Goal: Transaction & Acquisition: Purchase product/service

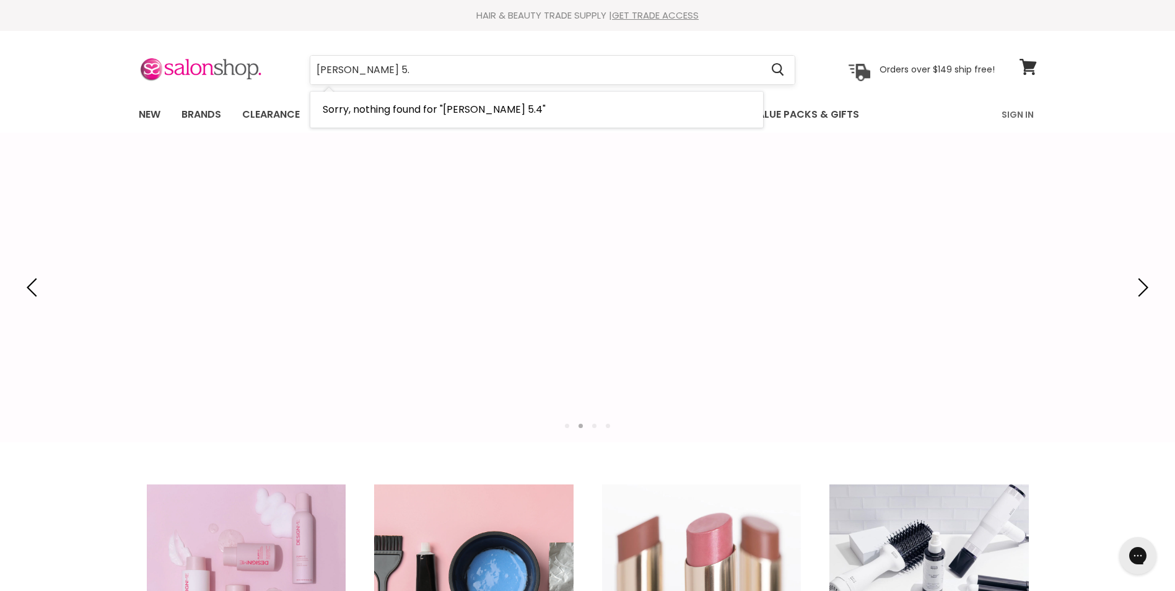
type input "[PERSON_NAME] 5"
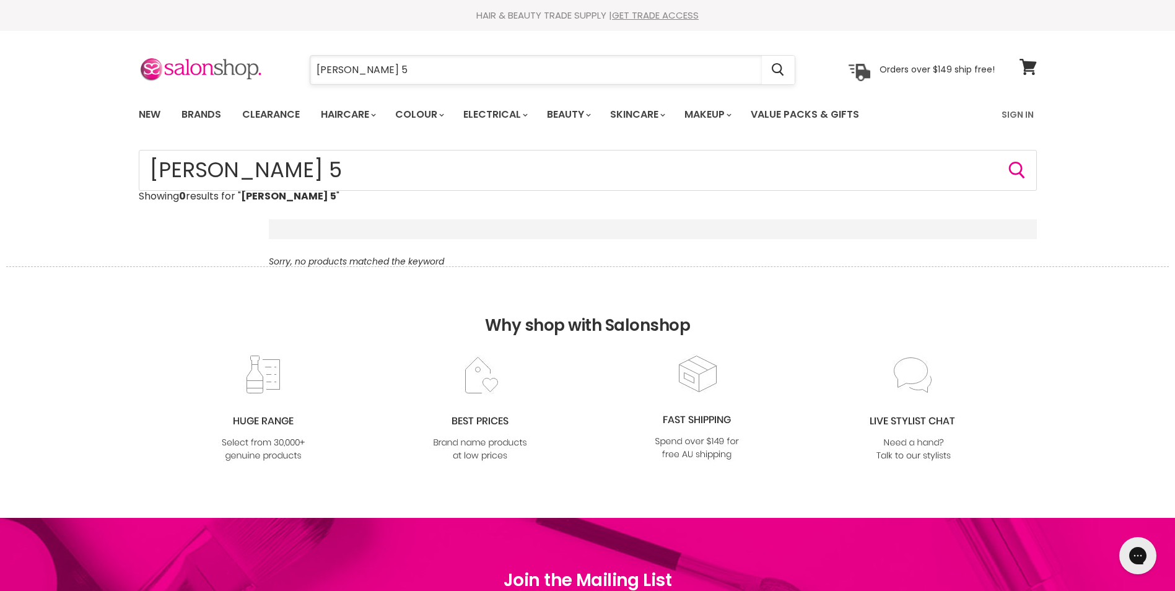
click at [380, 69] on input "loreal inoa 5" at bounding box center [536, 70] width 452 height 28
type input "loreal inoa"
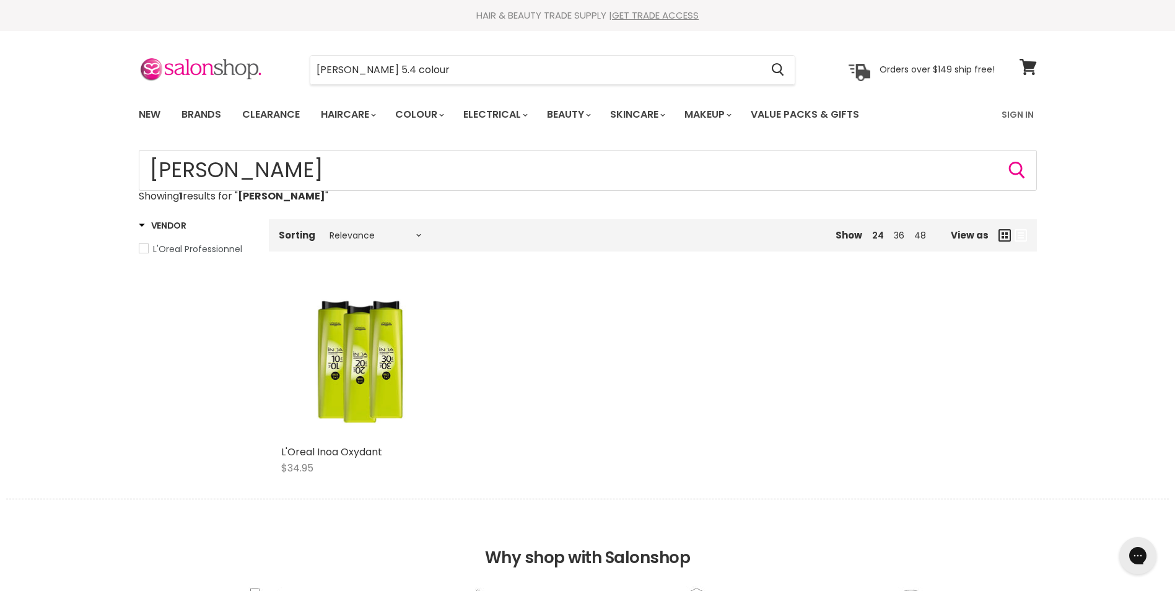
type input "loreal inoa 5.4 colour"
click button "Cancel" at bounding box center [0, 0] width 0 height 0
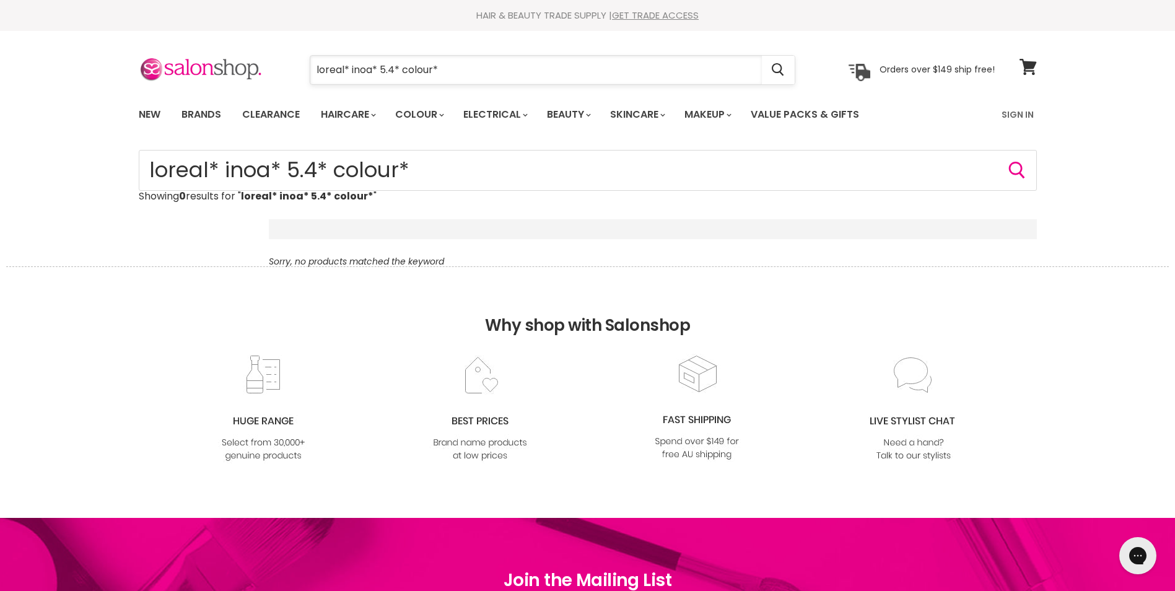
click at [451, 64] on input "loreal* inoa* 5.4* colour*" at bounding box center [536, 70] width 452 height 28
drag, startPoint x: 449, startPoint y: 74, endPoint x: 305, endPoint y: 69, distance: 144.4
click at [305, 69] on div "loreal* inoa* 5.4* colour* Cancel" at bounding box center [552, 70] width 549 height 28
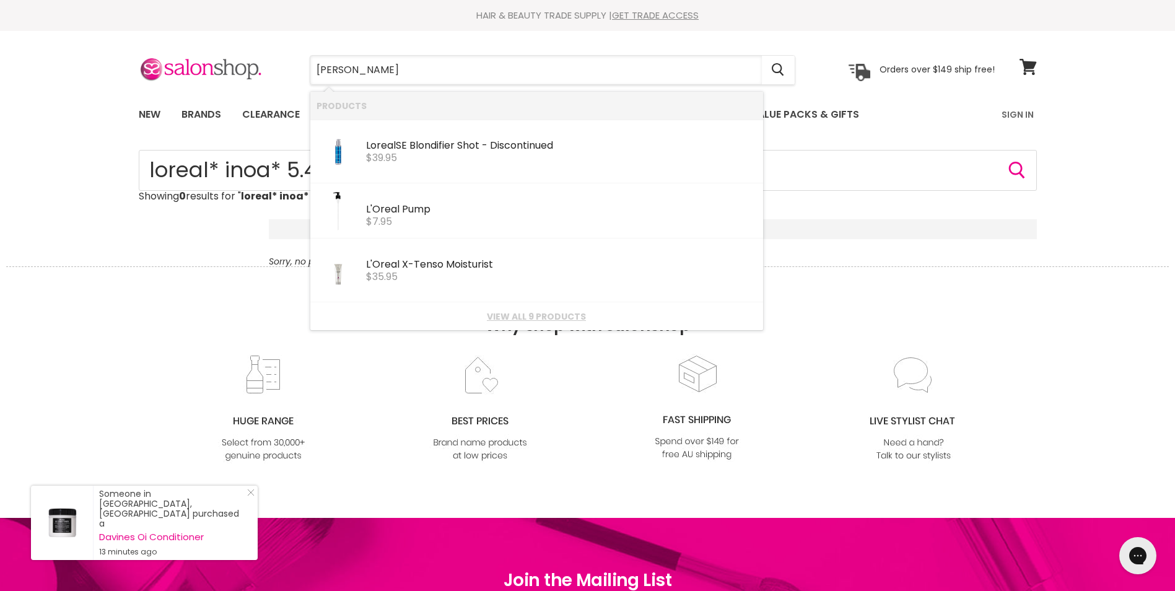
type input "[PERSON_NAME]"
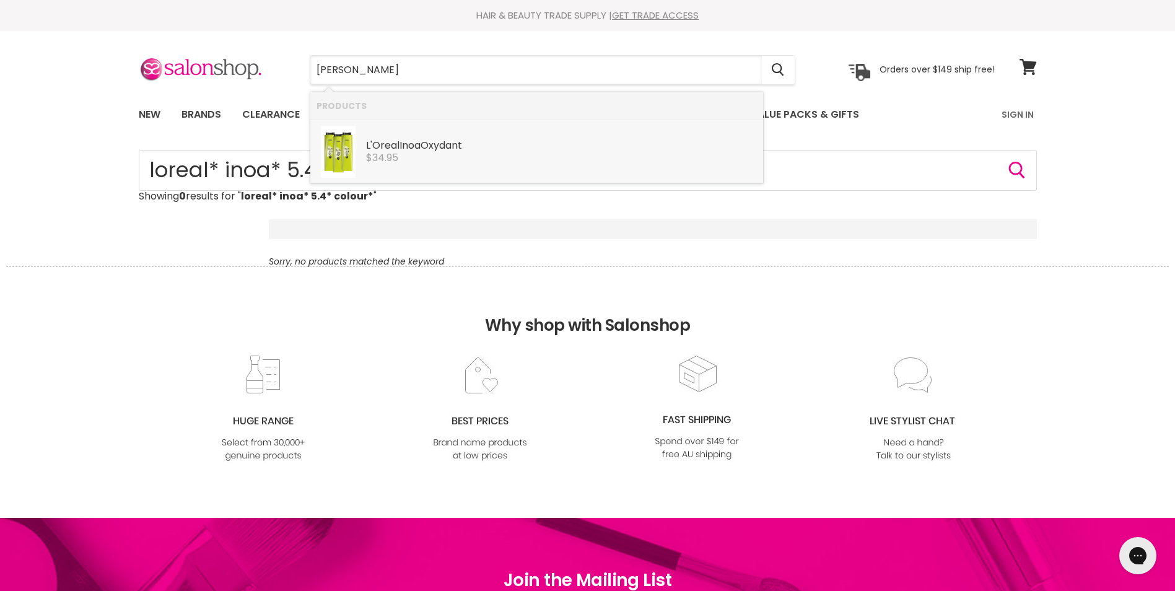
click at [361, 136] on link "L'Oreal Inoa Oxydant L'Oreal Professionnel $34.95" at bounding box center [537, 152] width 440 height 52
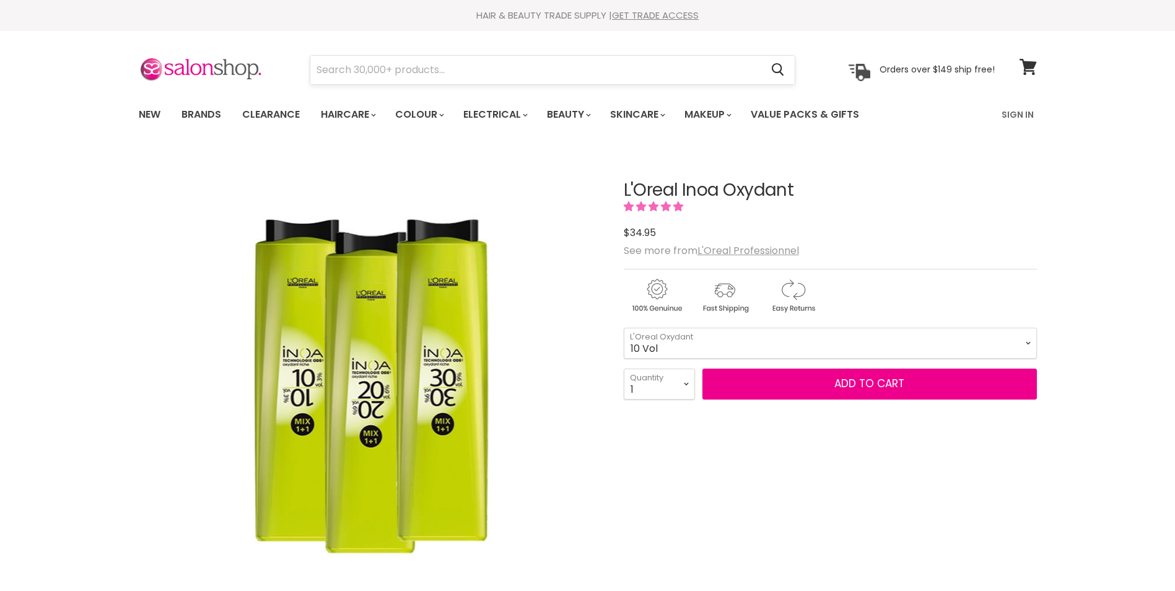
click at [337, 66] on input "Search" at bounding box center [536, 70] width 452 height 28
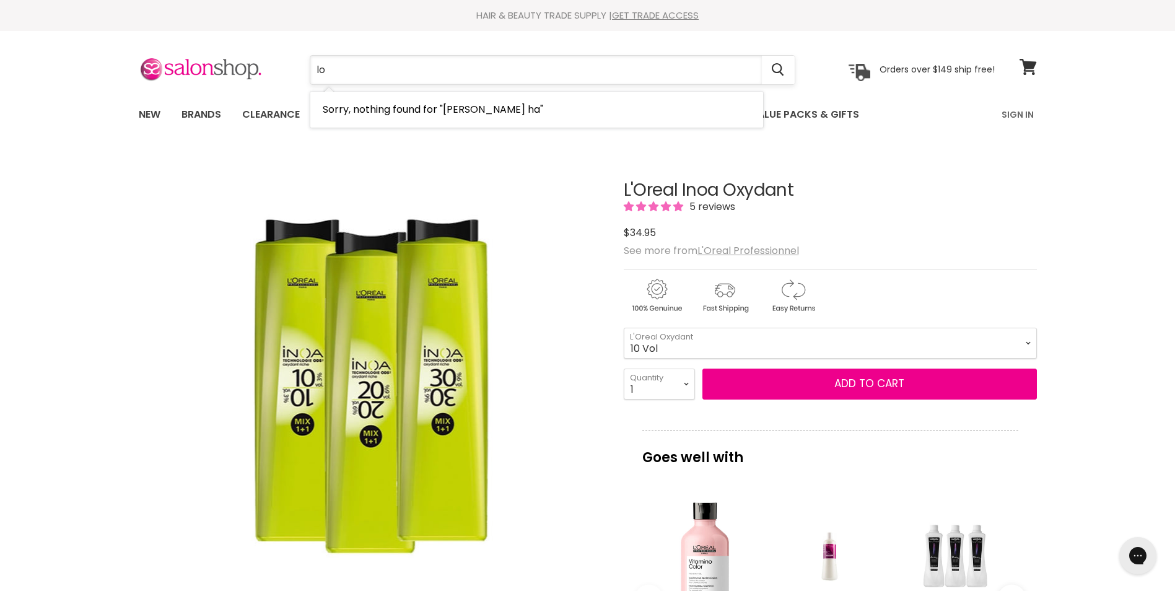
type input "l"
type input "inoa"
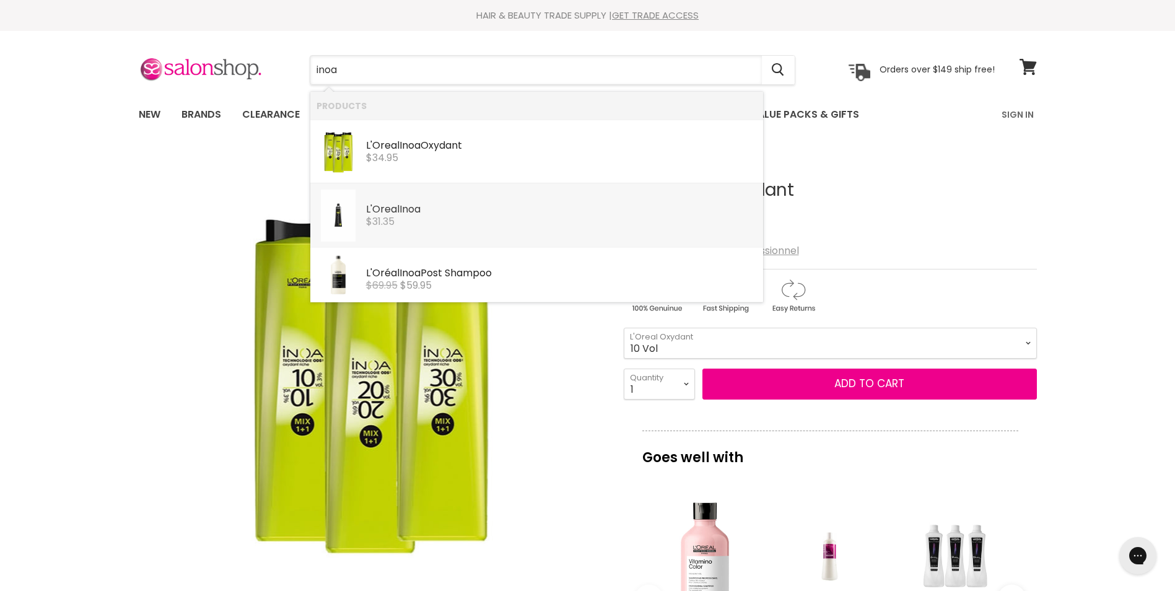
click at [375, 214] on div "L'Oreal Inoa" at bounding box center [561, 210] width 391 height 13
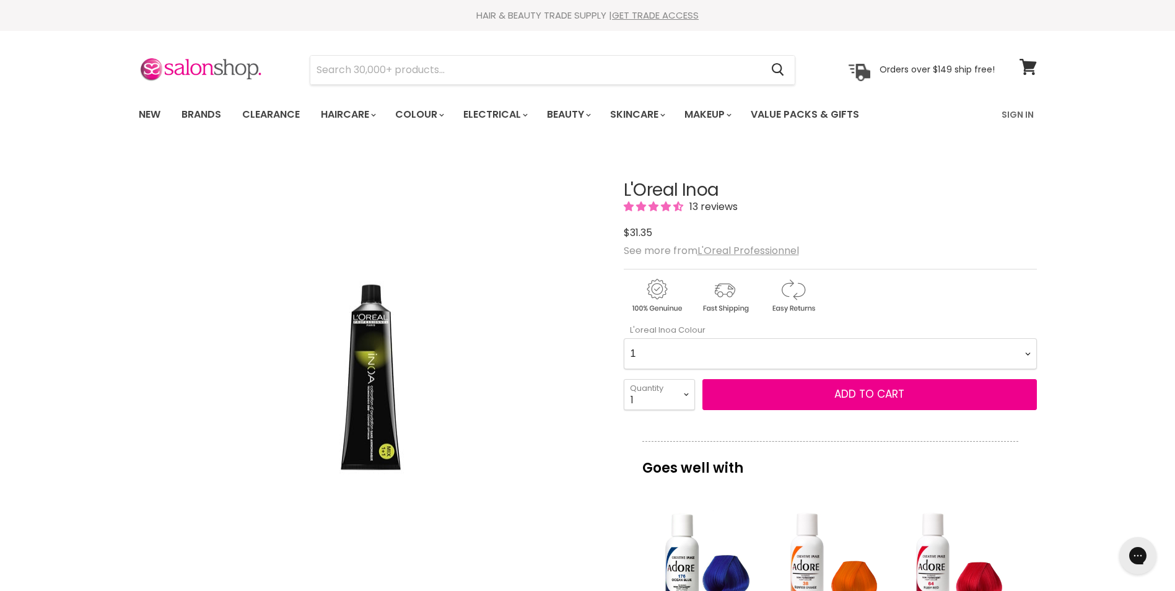
click at [1026, 354] on Colour-0-0 "1 4.15 4.20 4.35 4.45 4.56 High Resist C4.62 5.12 High Resist 5.15 High Resist …" at bounding box center [830, 353] width 413 height 31
select Colour-0-0 "5.4"
click at [624, 338] on Colour-0-0 "1 4.15 4.20 4.35 4.45 4.56 High Resist C4.62 5.12 High Resist 5.15 High Resist …" at bounding box center [830, 353] width 413 height 31
click at [682, 390] on select "1 2 3 4 5 6 7 8 9 10+" at bounding box center [659, 394] width 71 height 31
select select "2"
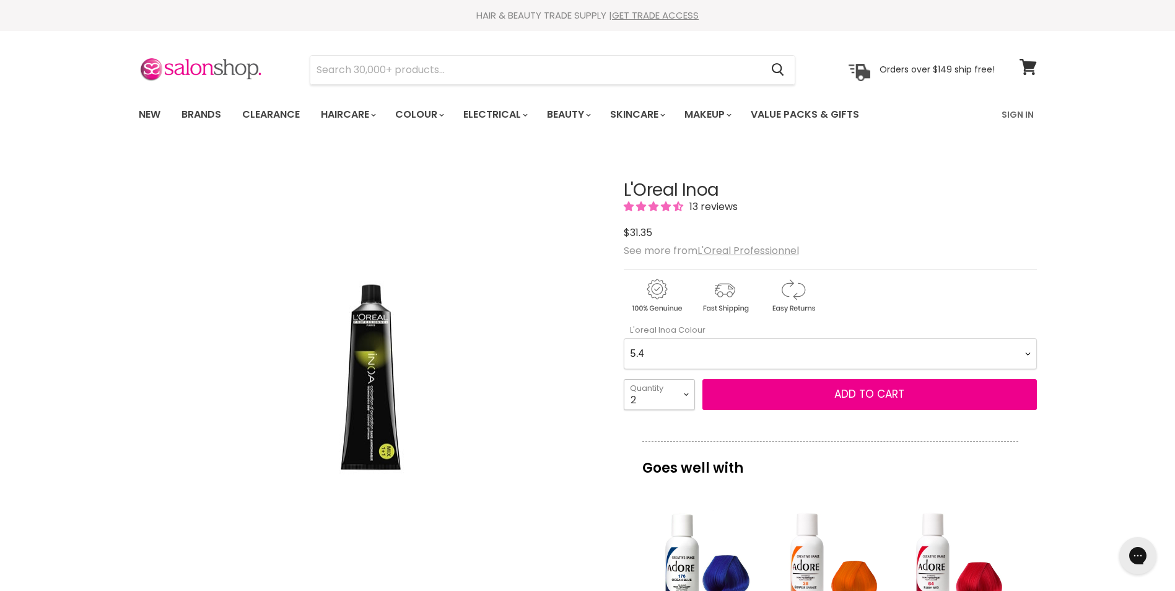
click at [624, 379] on select "1 2 3 4 5 6 7 8 9 10+" at bounding box center [659, 394] width 71 height 31
type input "2"
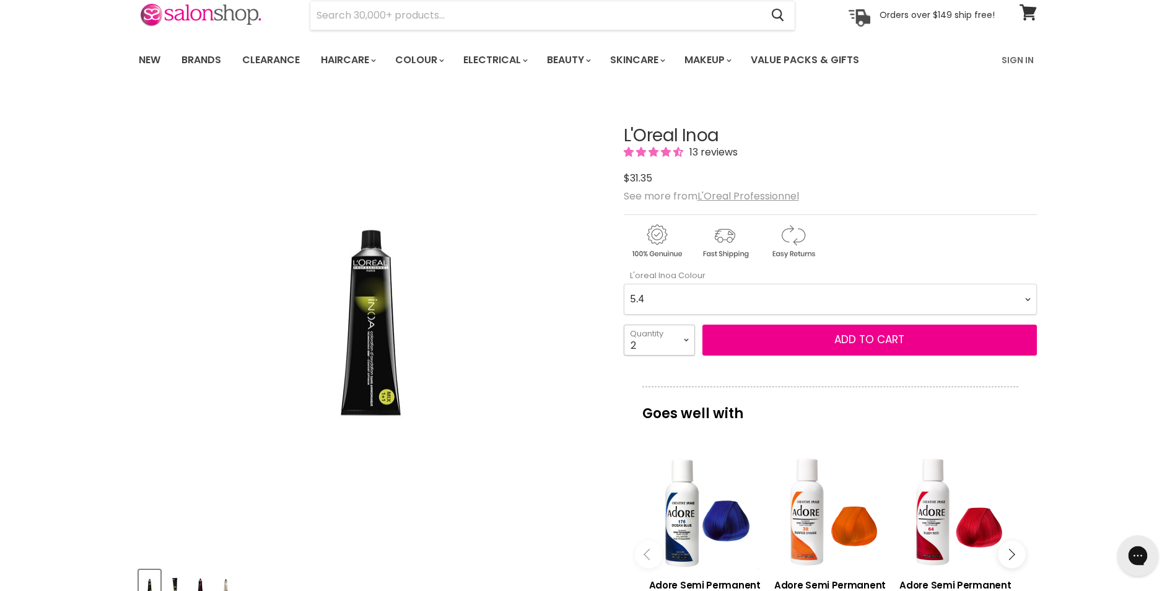
scroll to position [124, 0]
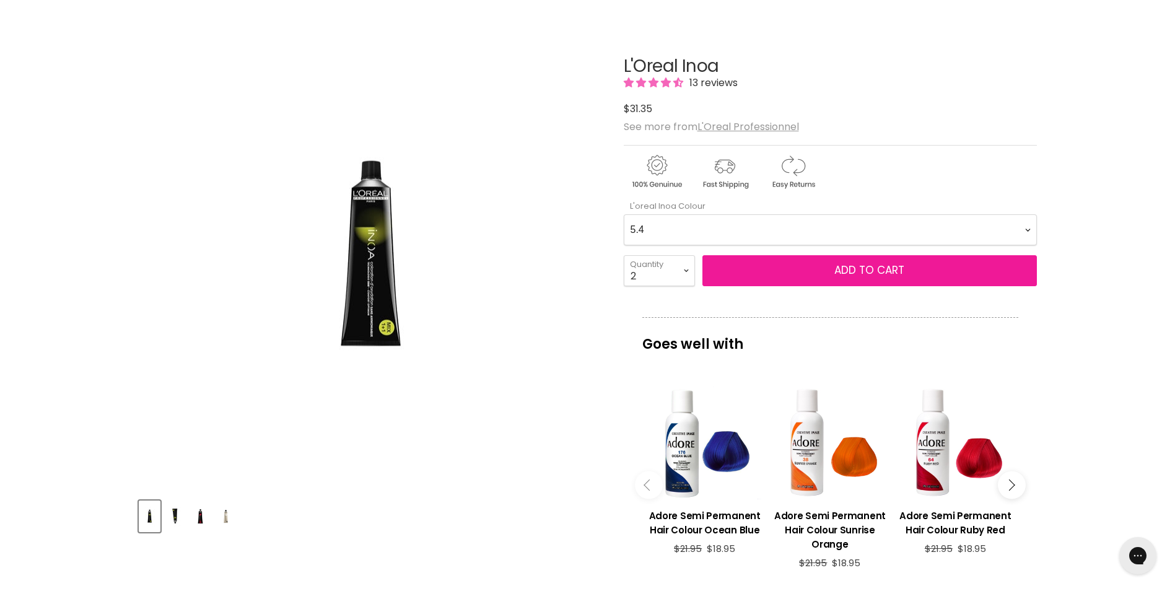
click at [878, 268] on span "Add to cart" at bounding box center [870, 270] width 70 height 15
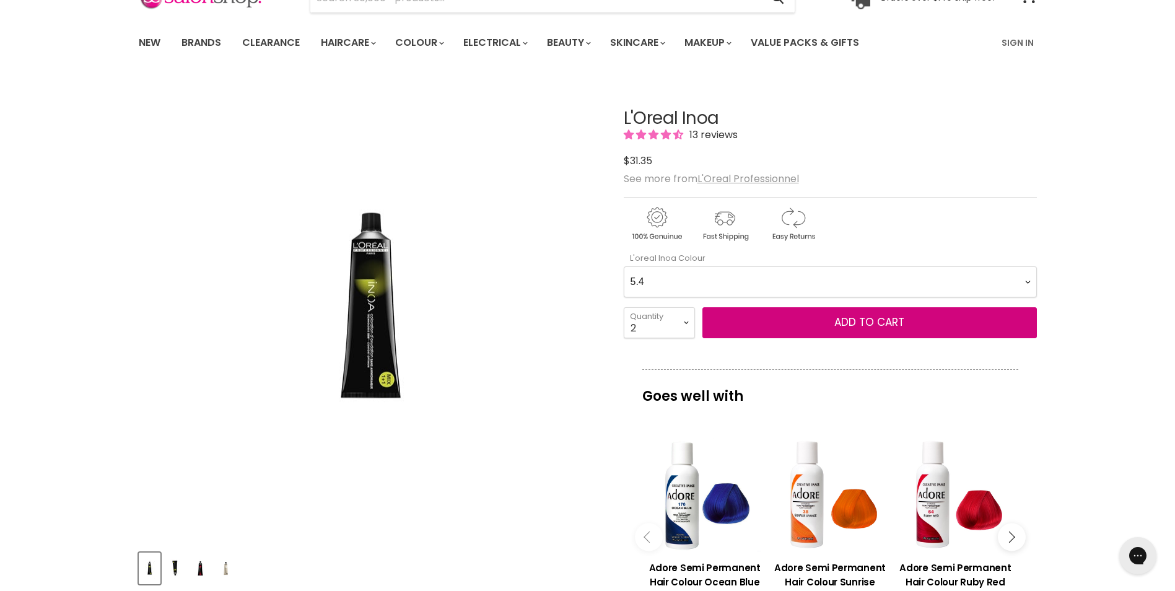
scroll to position [0, 0]
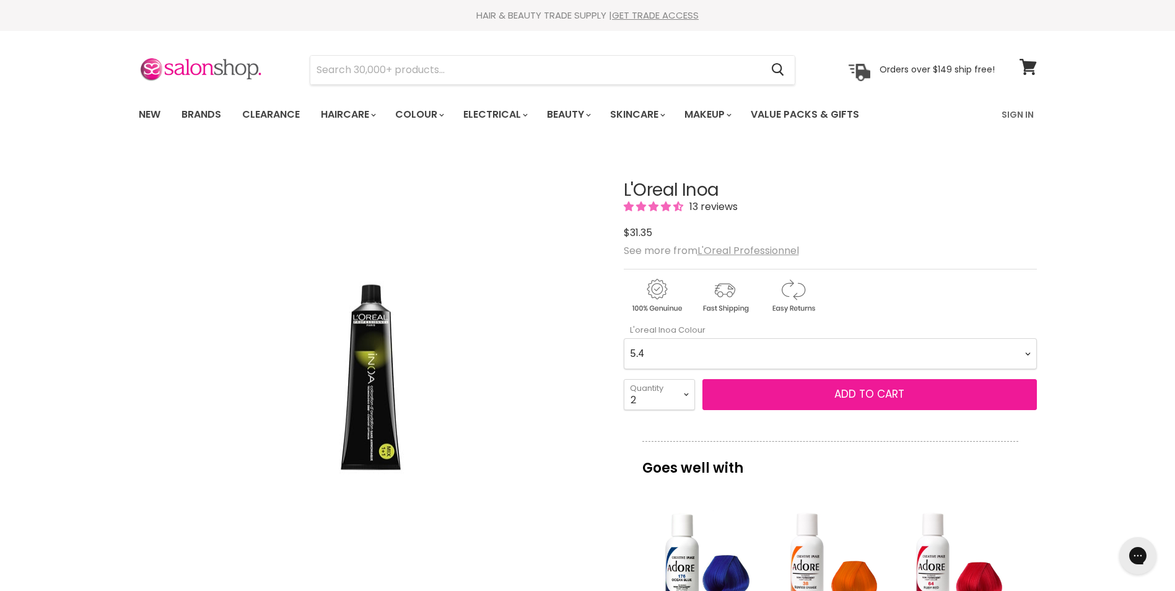
click at [897, 395] on span "Add to cart" at bounding box center [870, 394] width 70 height 15
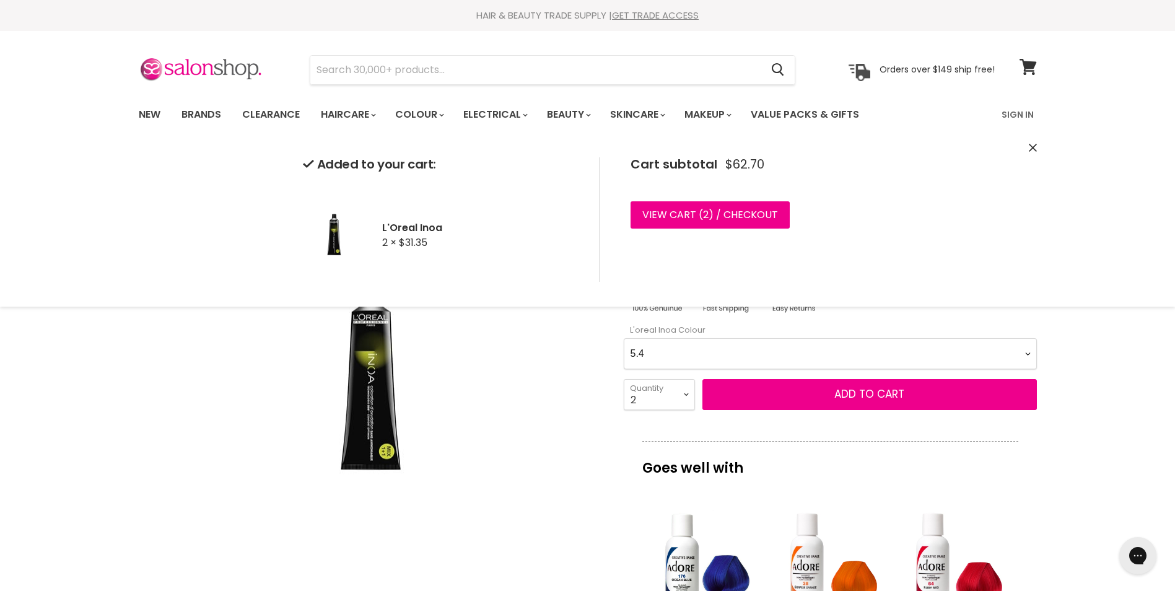
click at [563, 382] on div "Click or scroll to zoom Tap or pinch to zoom" at bounding box center [370, 381] width 463 height 463
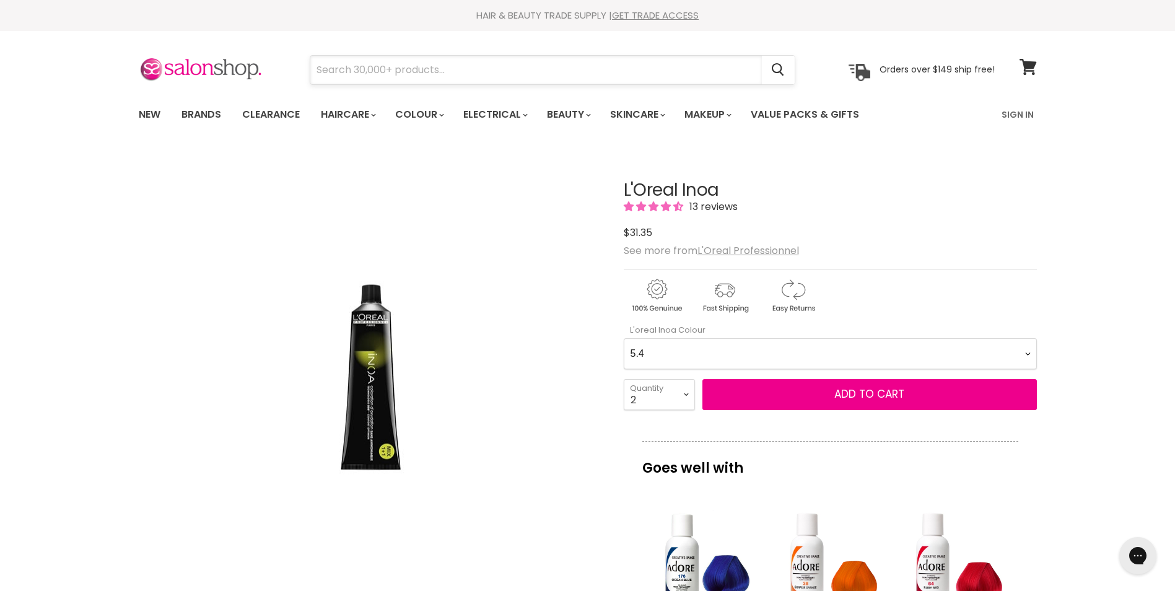
click at [313, 66] on input "Search" at bounding box center [536, 70] width 452 height 28
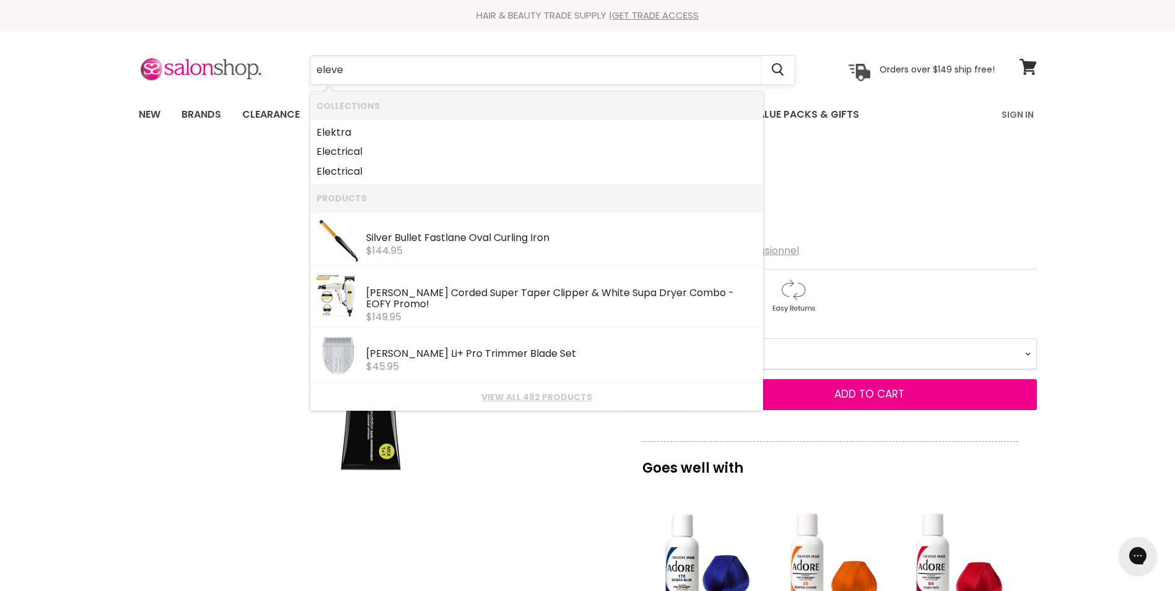
type input "eleven"
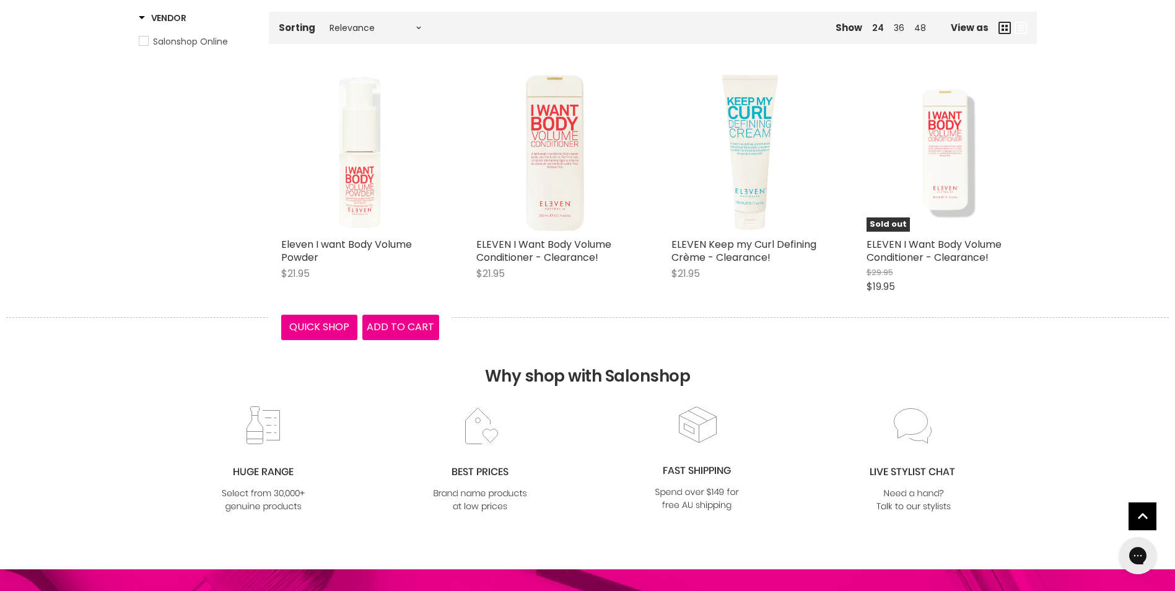
scroll to position [62, 0]
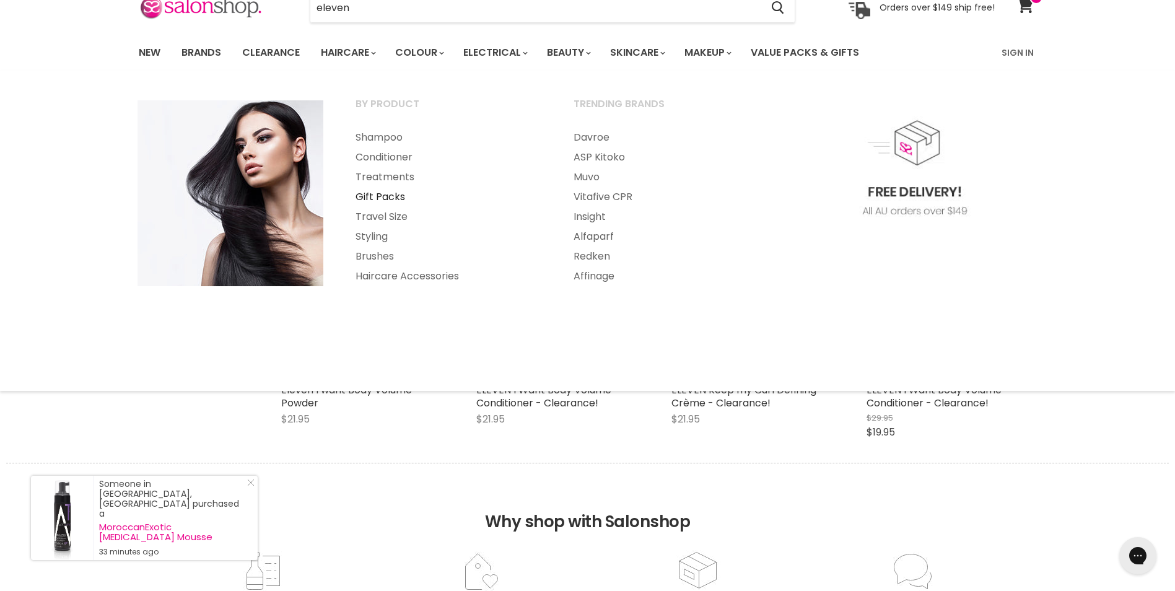
click at [369, 196] on link "Gift Packs" at bounding box center [448, 197] width 216 height 20
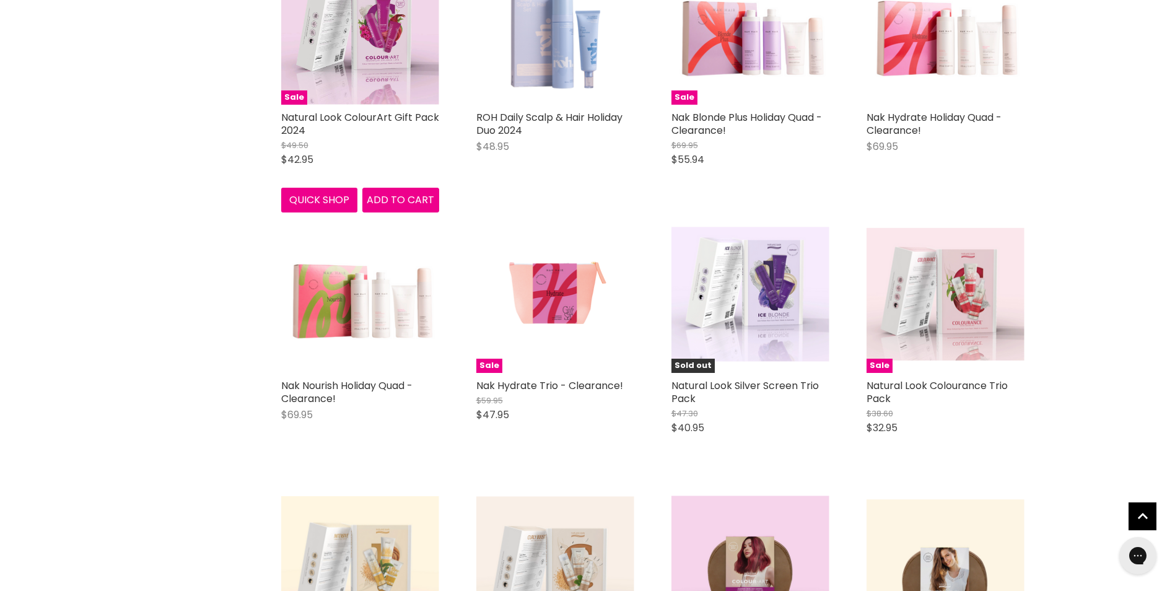
scroll to position [2416, 0]
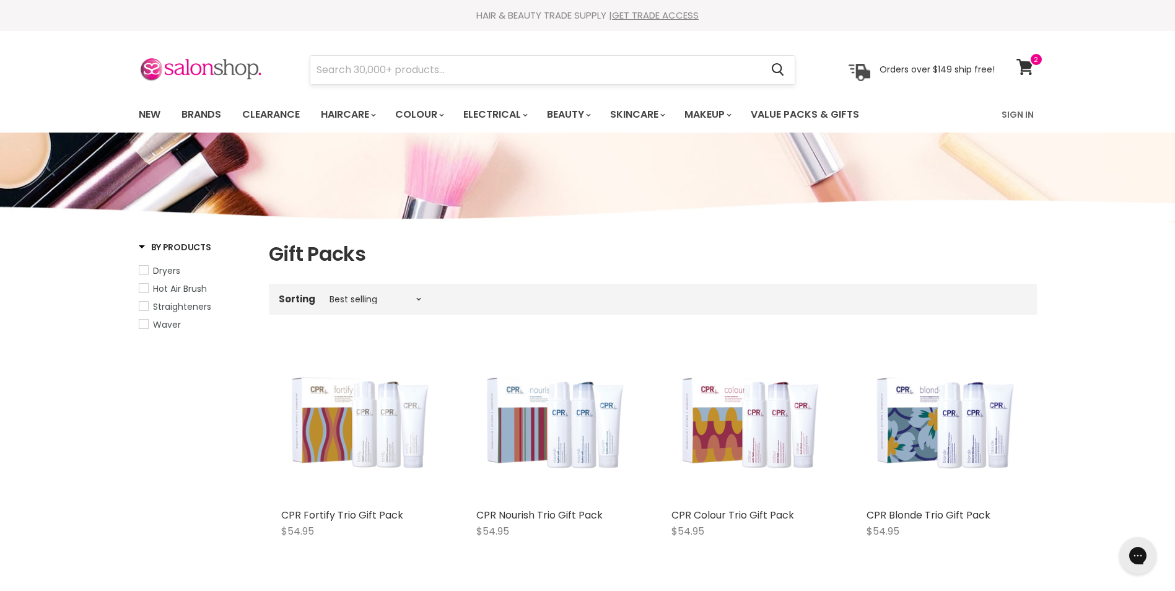
click at [320, 61] on input "Search" at bounding box center [536, 70] width 452 height 28
type input "loccitane"
click button "Cancel" at bounding box center [0, 0] width 0 height 0
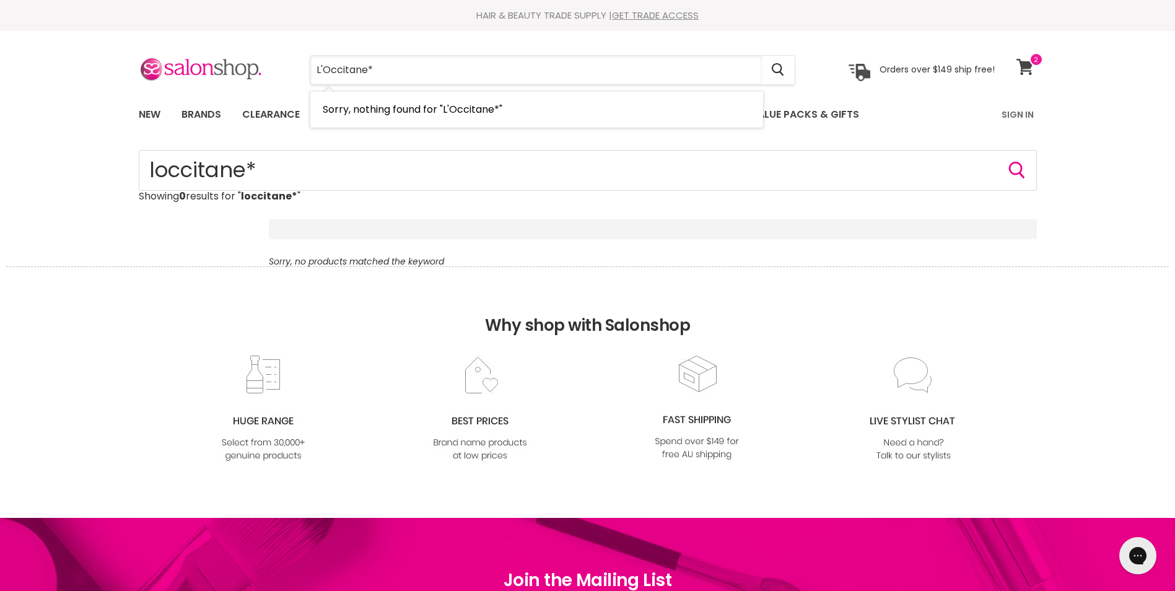
type input "L'Occitane*"
click at [1032, 64] on span at bounding box center [1037, 60] width 14 height 14
